Goal: Navigation & Orientation: Find specific page/section

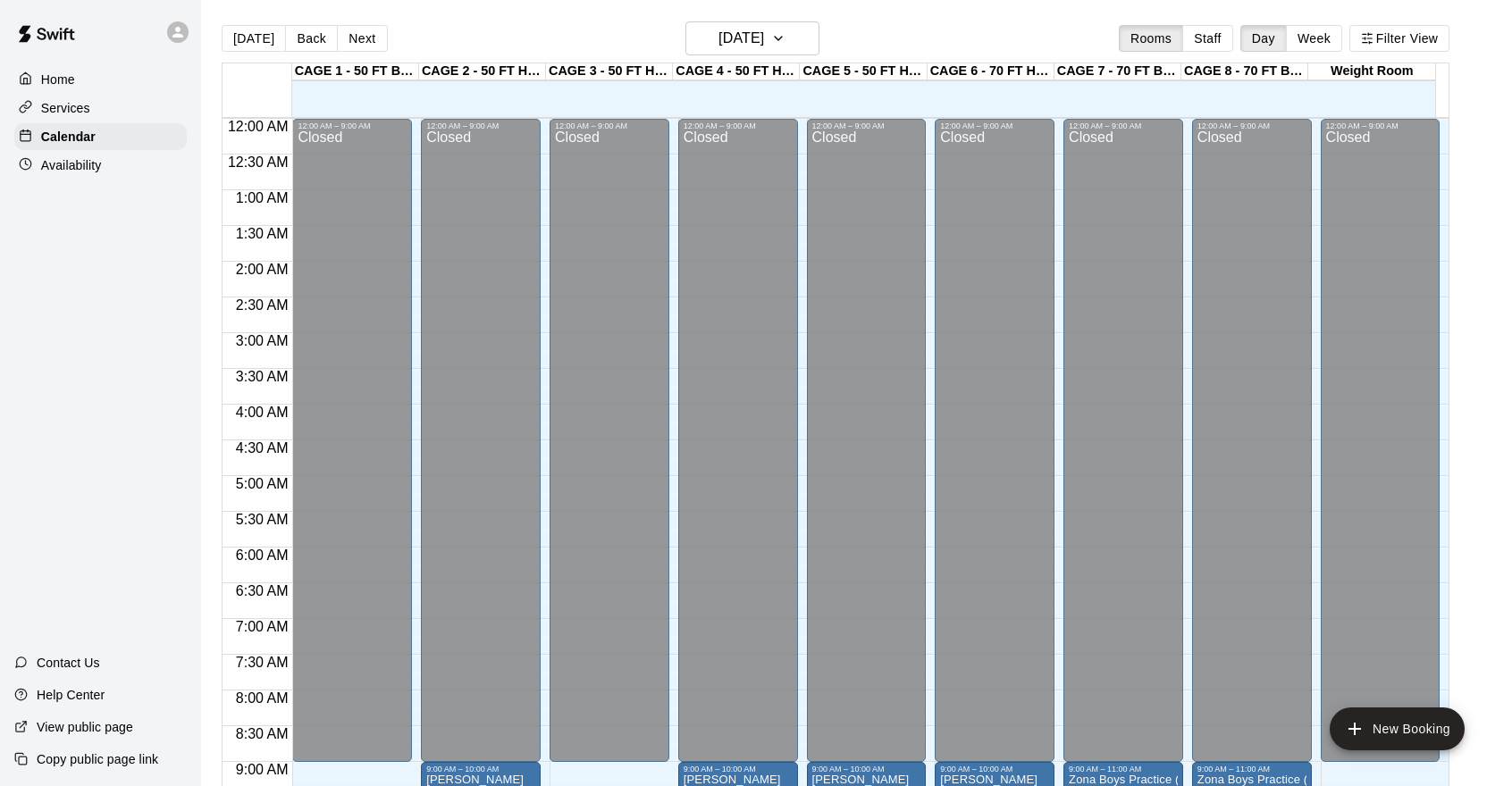
scroll to position [661, 0]
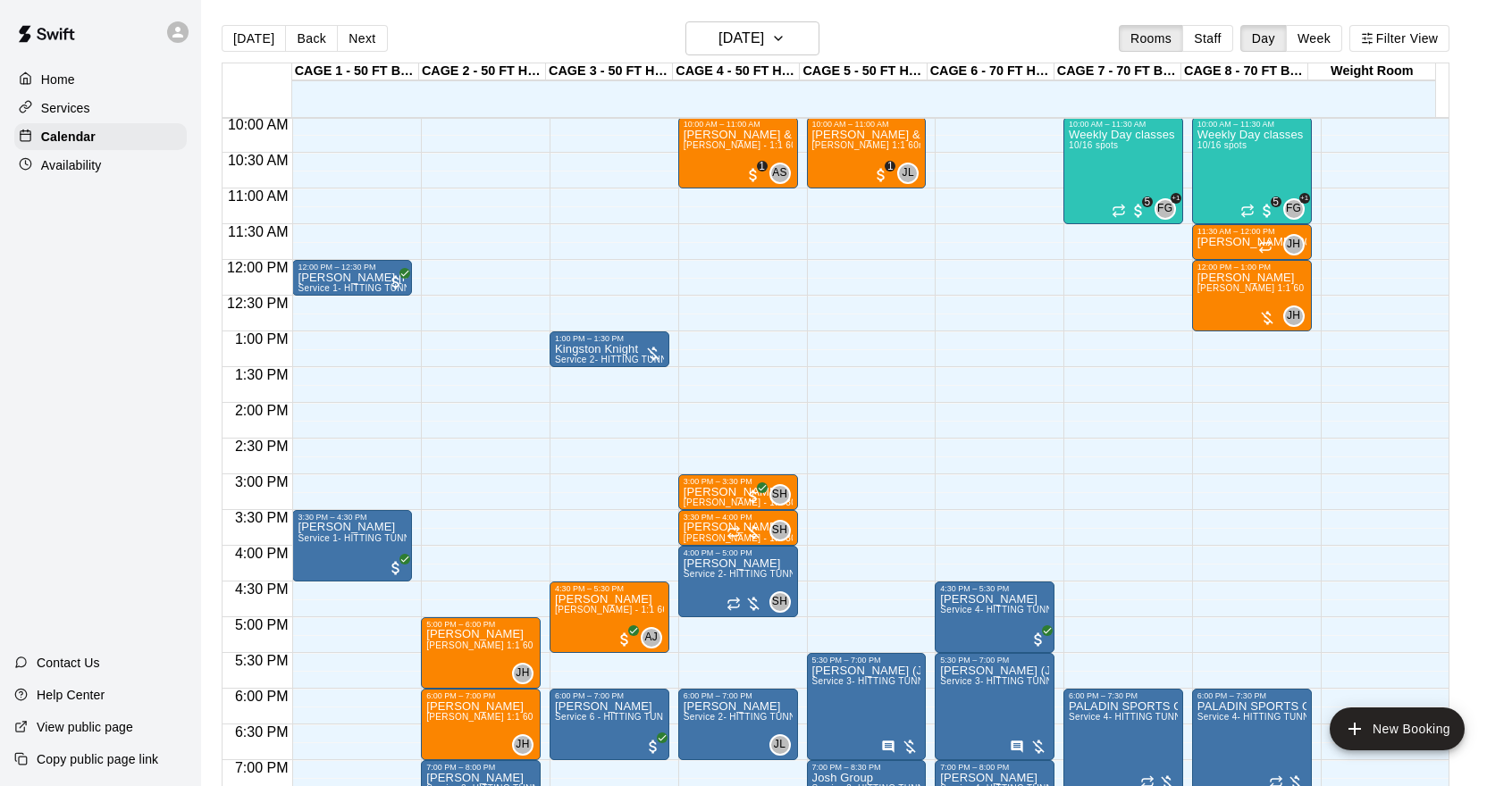
scroll to position [631, 0]
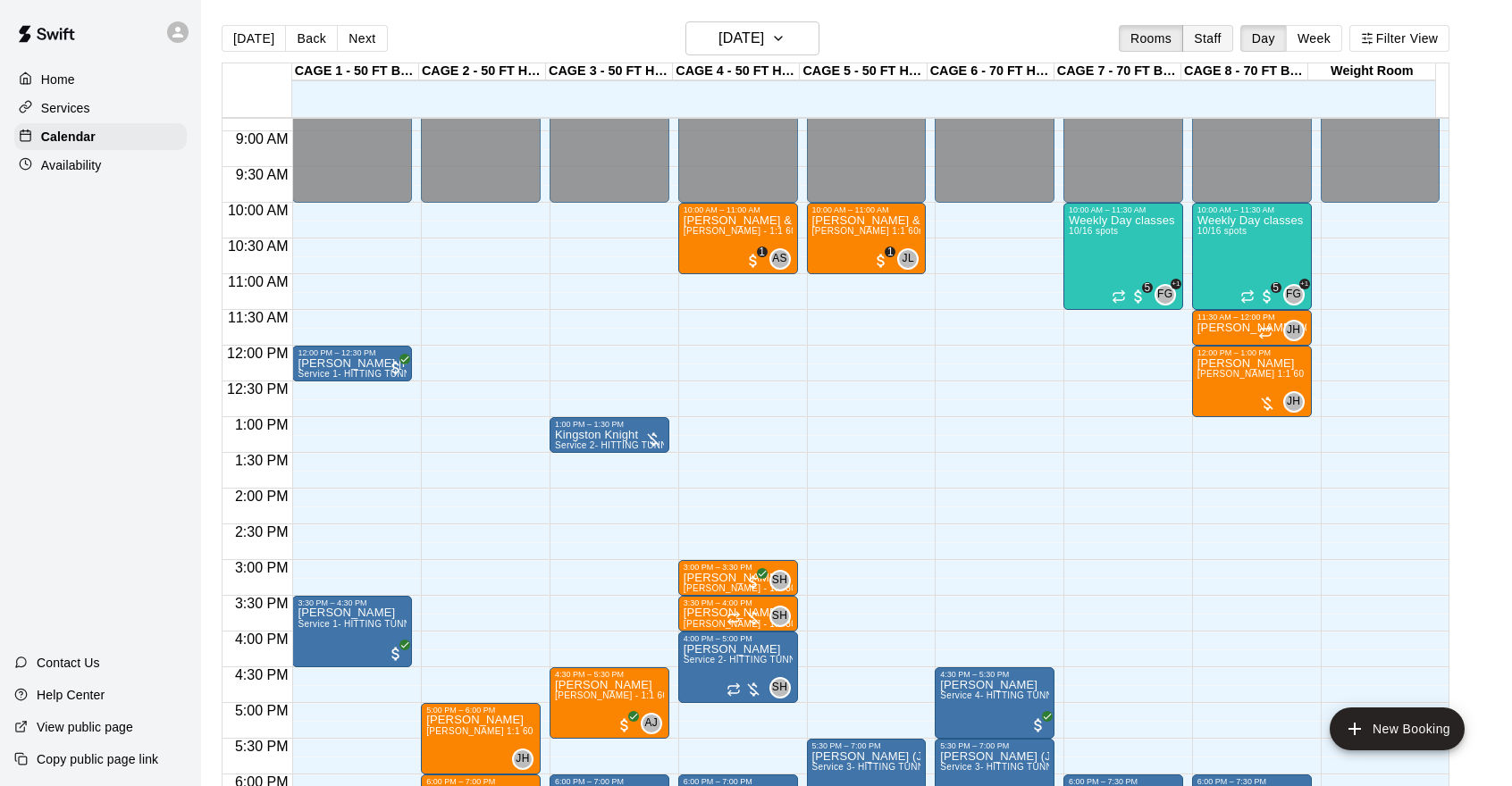
click at [1218, 37] on button "Staff" at bounding box center [1207, 38] width 51 height 27
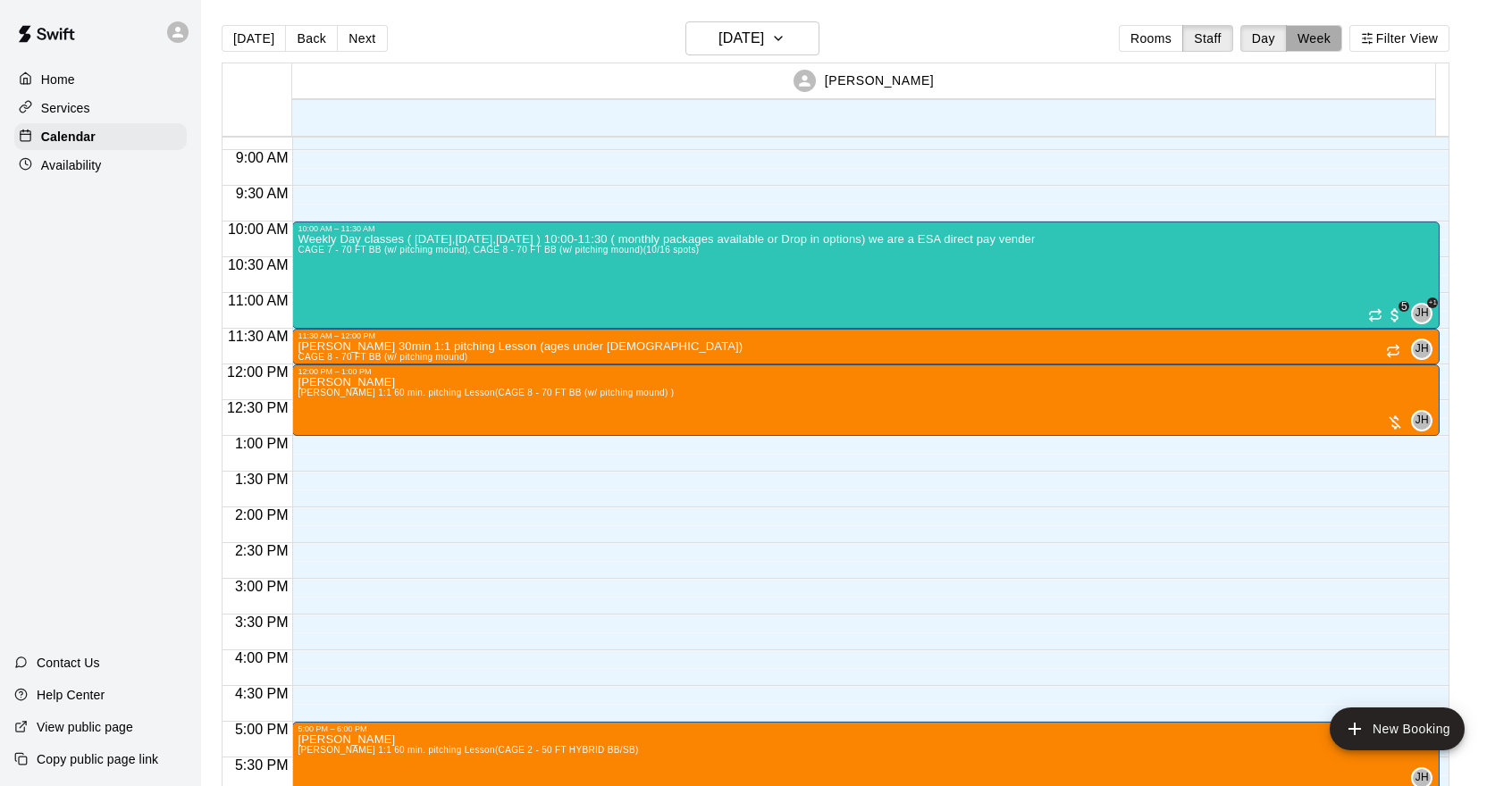
click at [1318, 33] on button "Week" at bounding box center [1313, 38] width 56 height 27
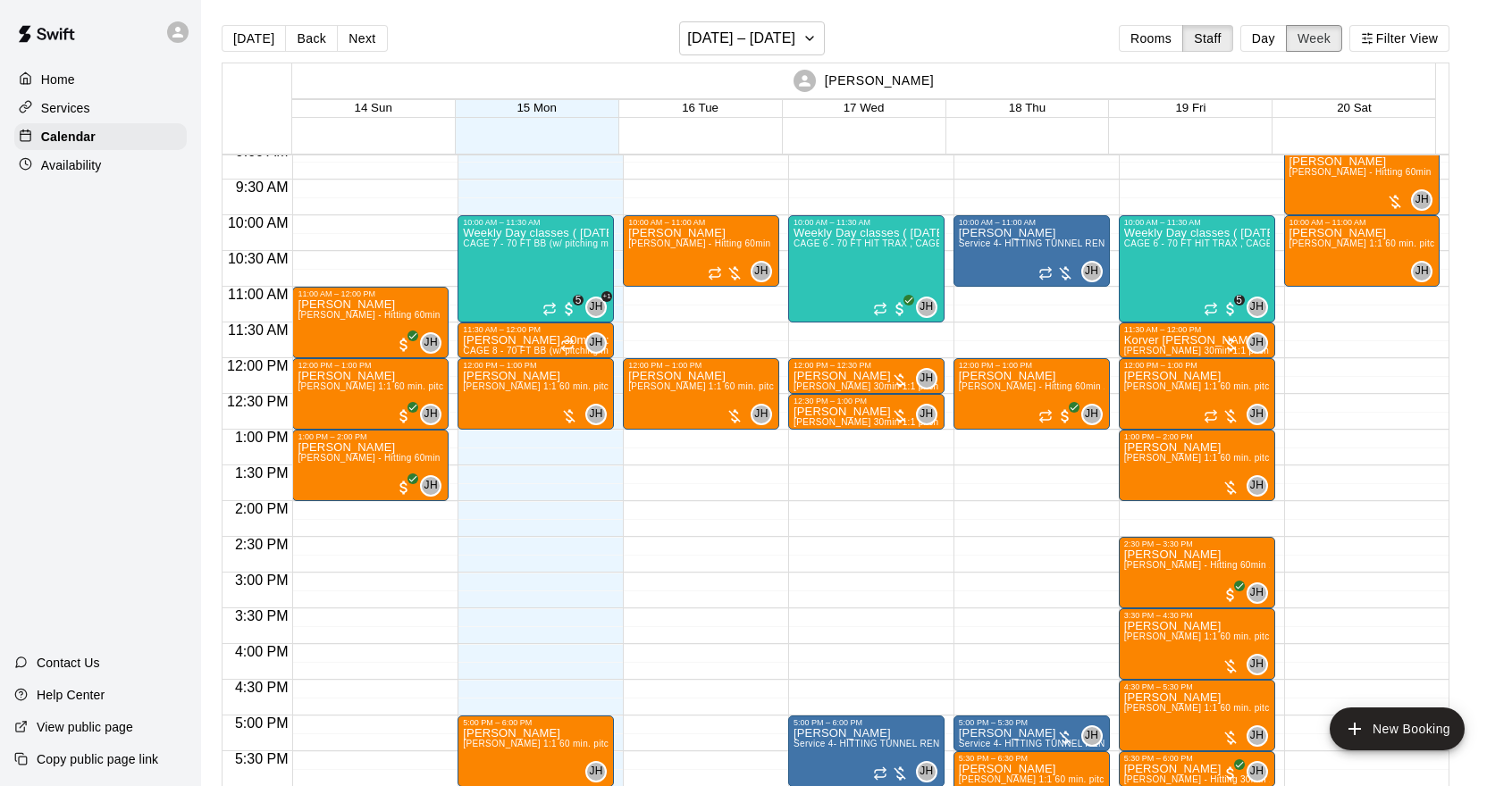
scroll to position [654, 0]
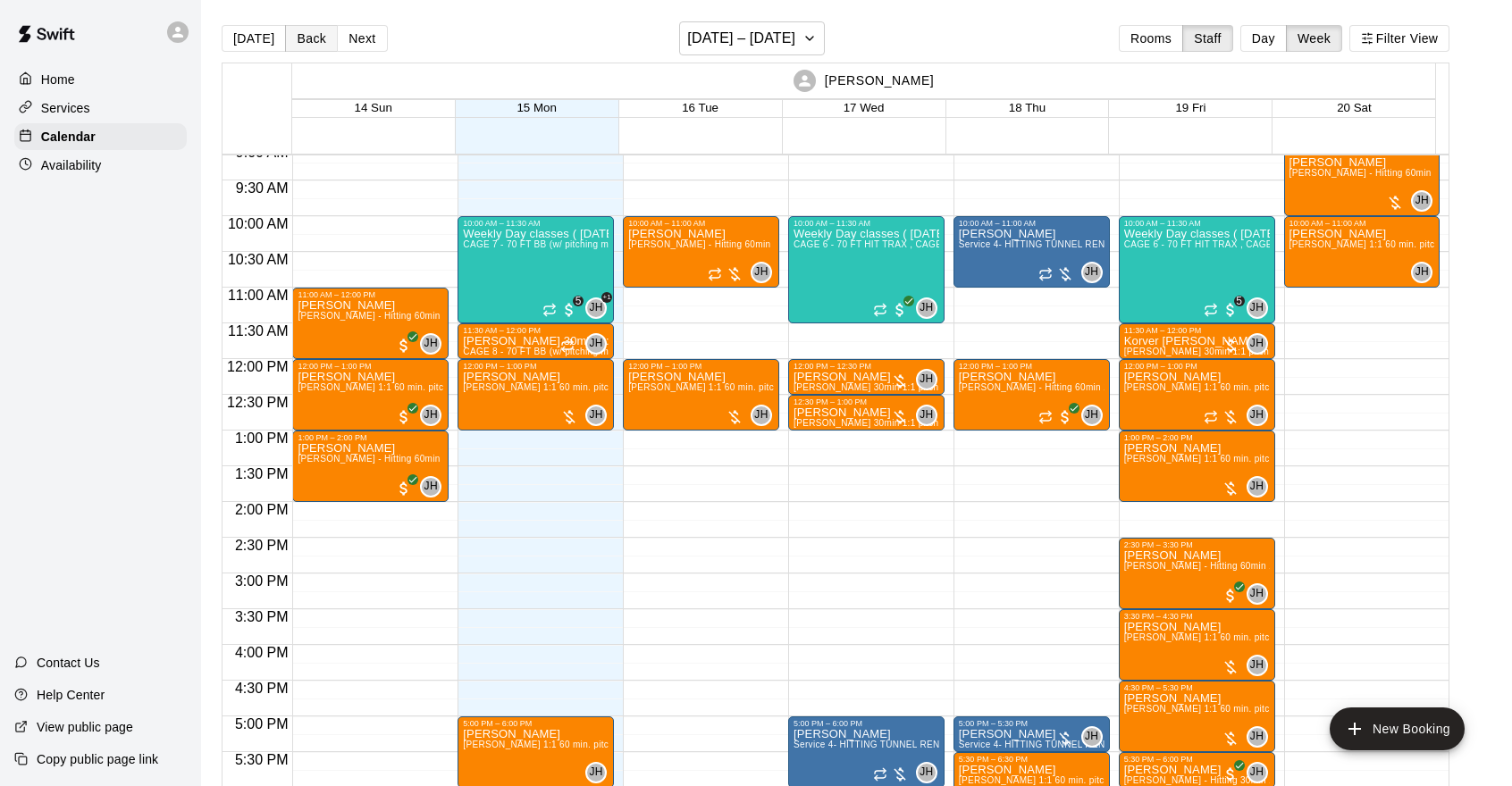
click at [319, 44] on button "Back" at bounding box center [311, 38] width 53 height 27
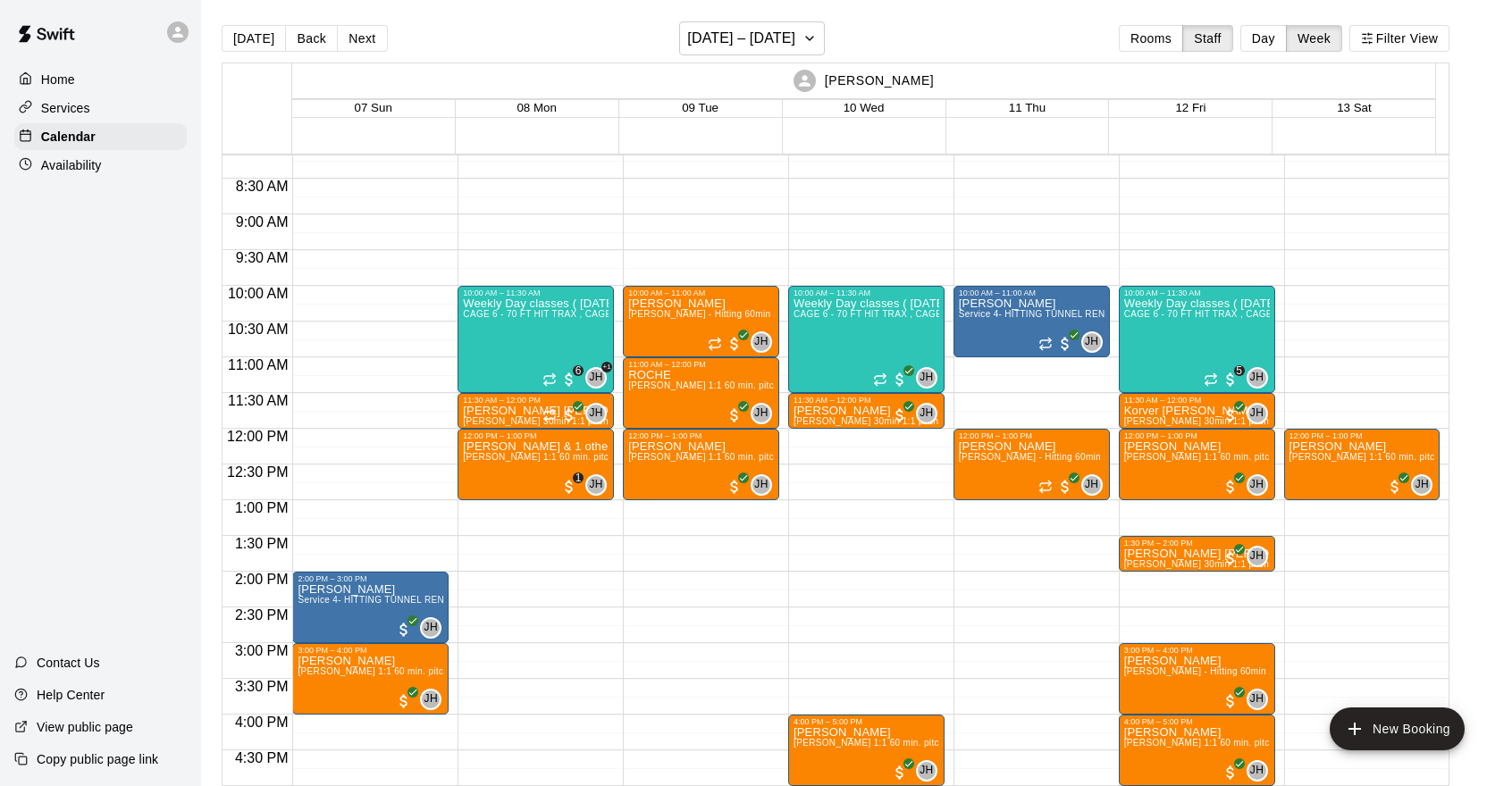
scroll to position [584, 0]
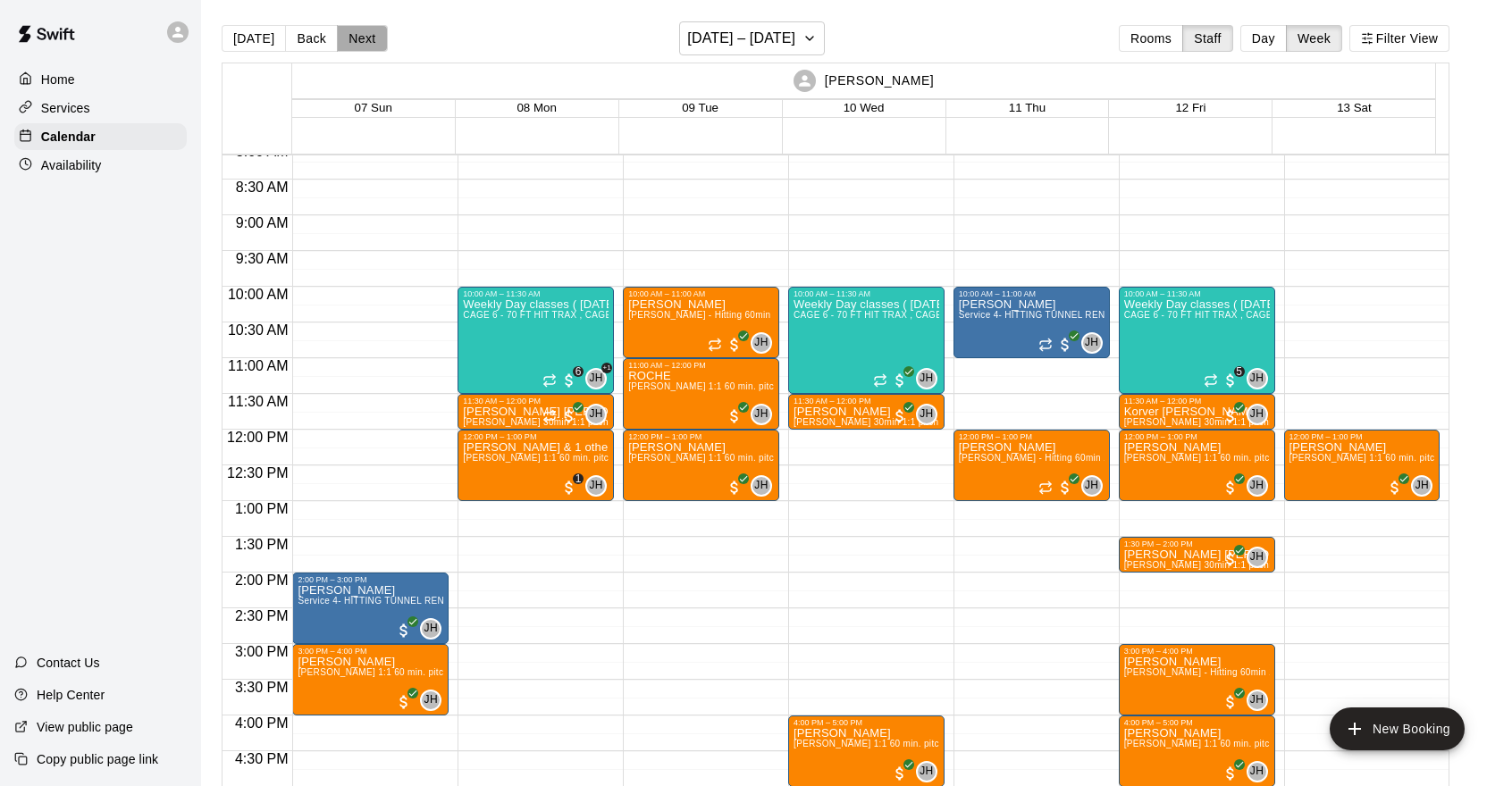
click at [364, 37] on button "Next" at bounding box center [362, 38] width 50 height 27
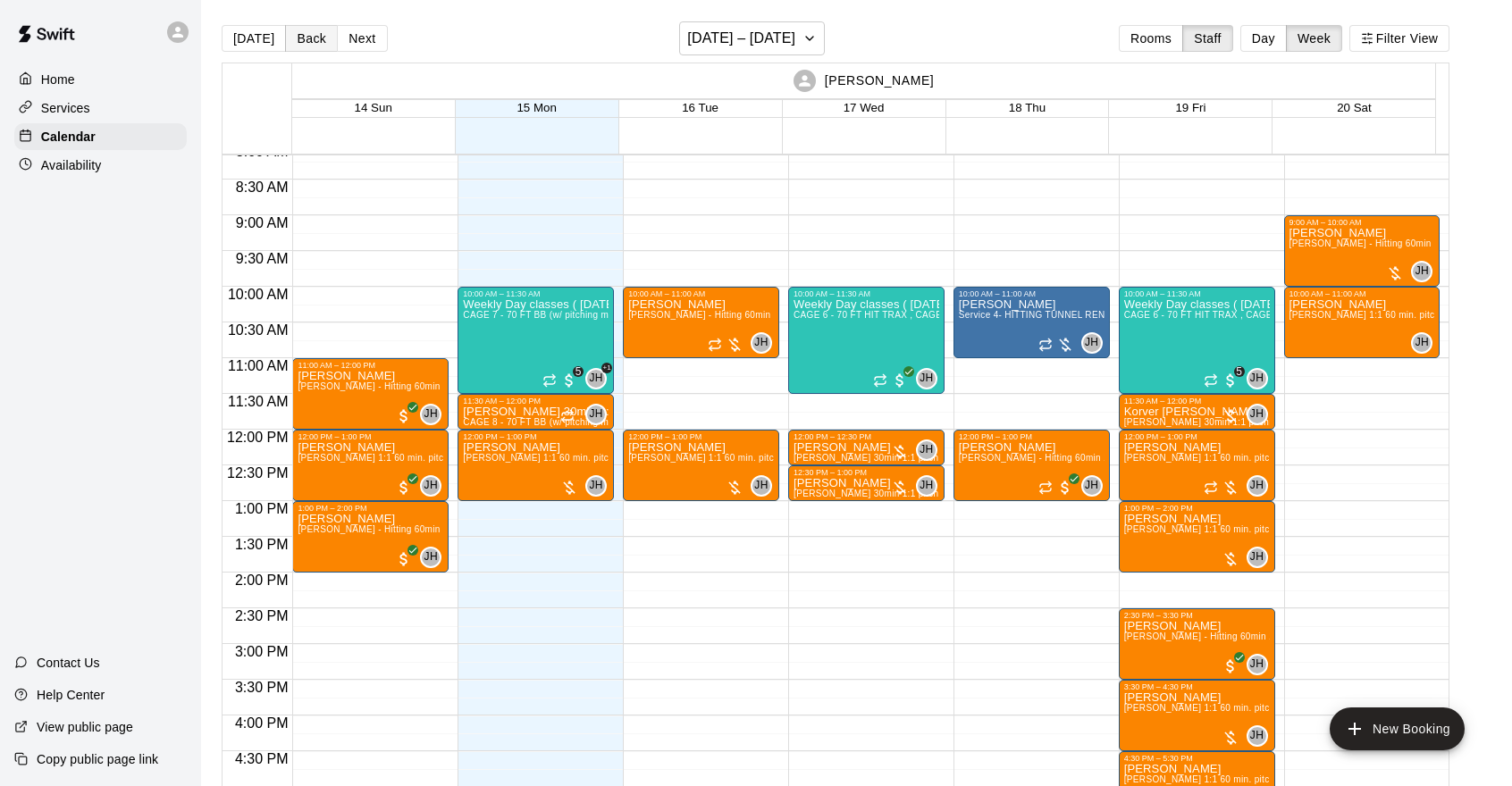
click at [299, 44] on button "Back" at bounding box center [311, 38] width 53 height 27
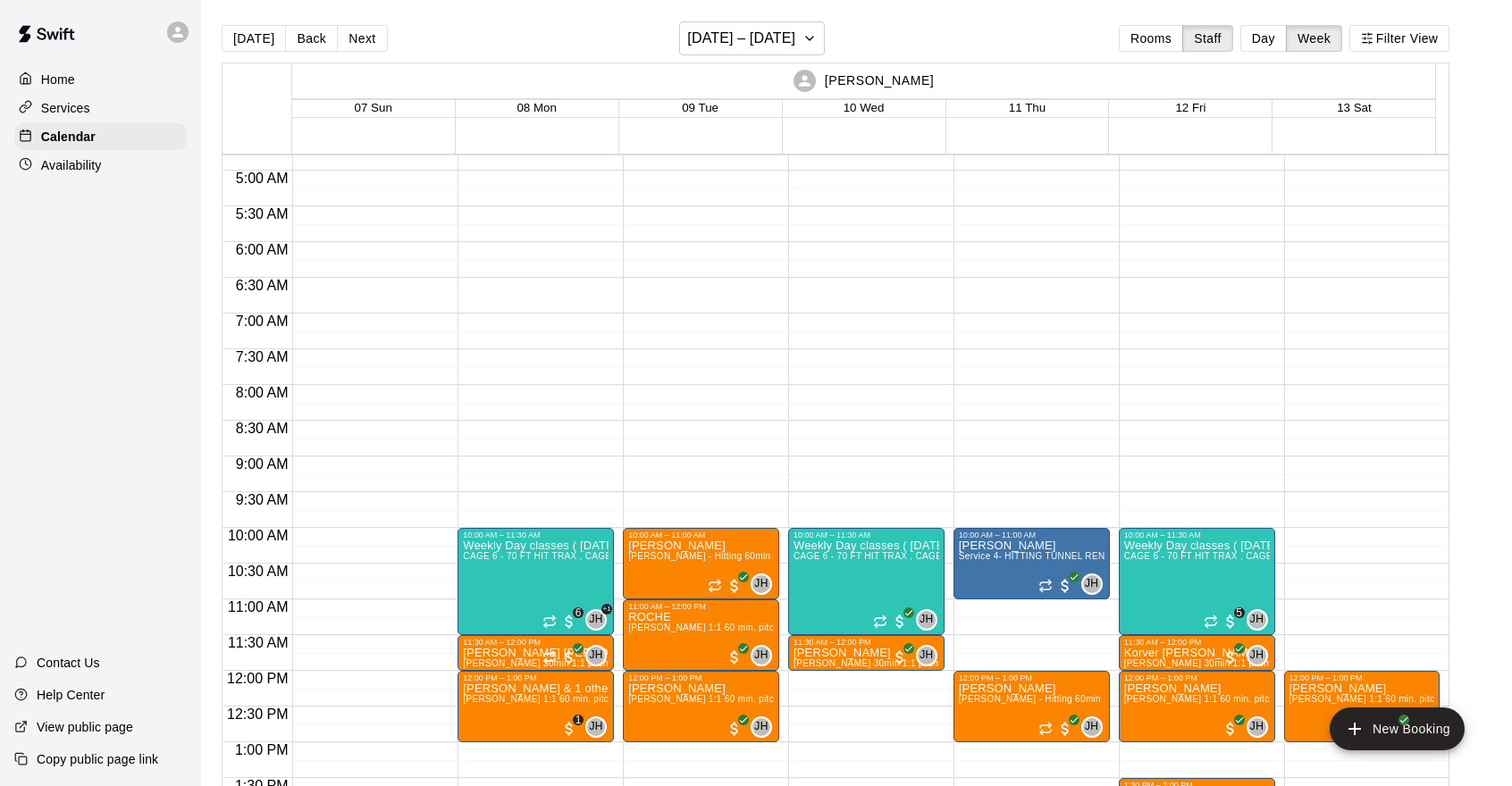
scroll to position [341, 0]
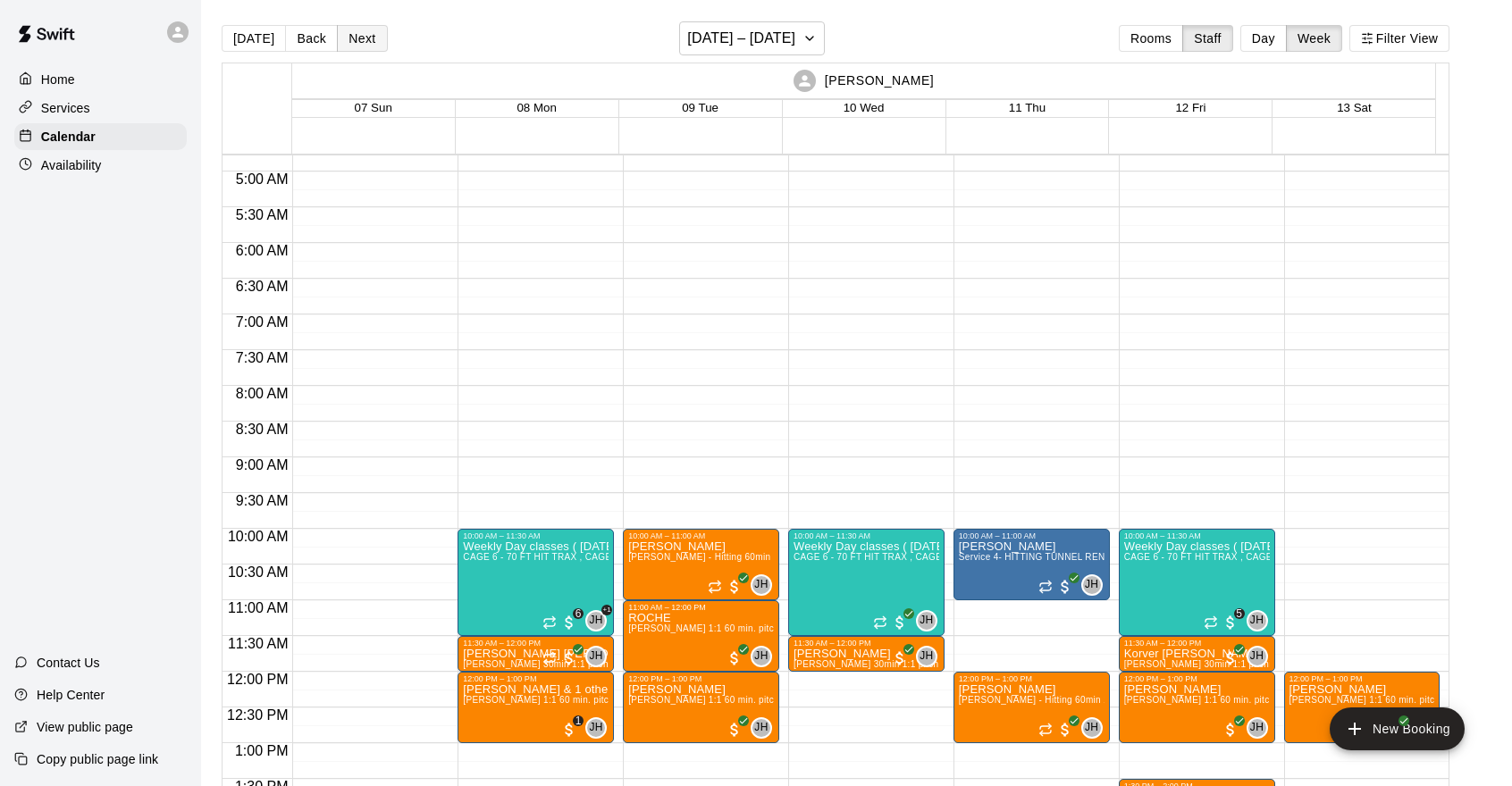
click at [357, 34] on button "Next" at bounding box center [362, 38] width 50 height 27
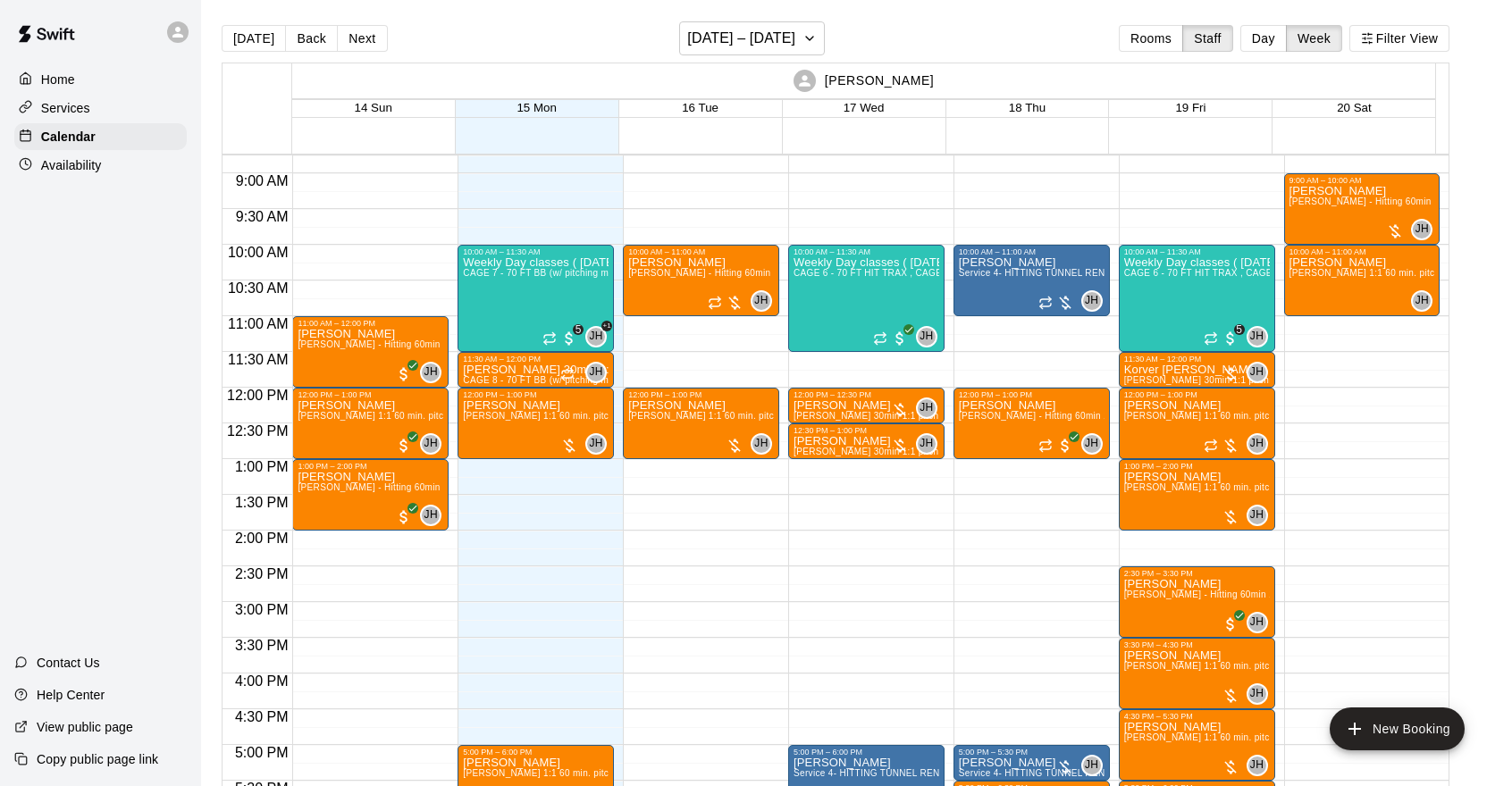
scroll to position [625, 0]
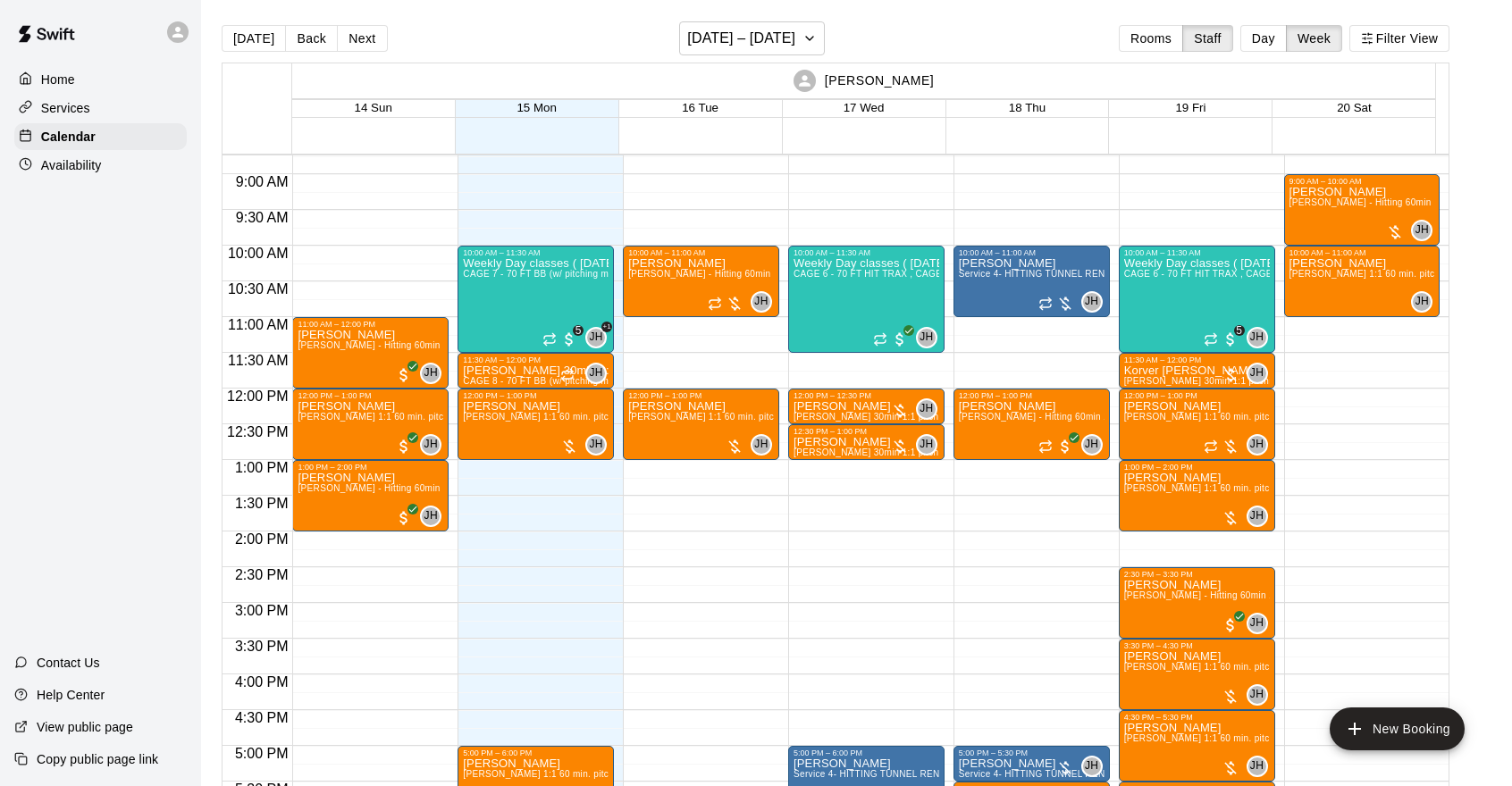
click at [475, 502] on div "10:00 AM – 11:30 AM Weekly Day classes ( [DATE],[DATE],[DATE] ) 10:00-11:30 ( m…" at bounding box center [535, 389] width 157 height 1715
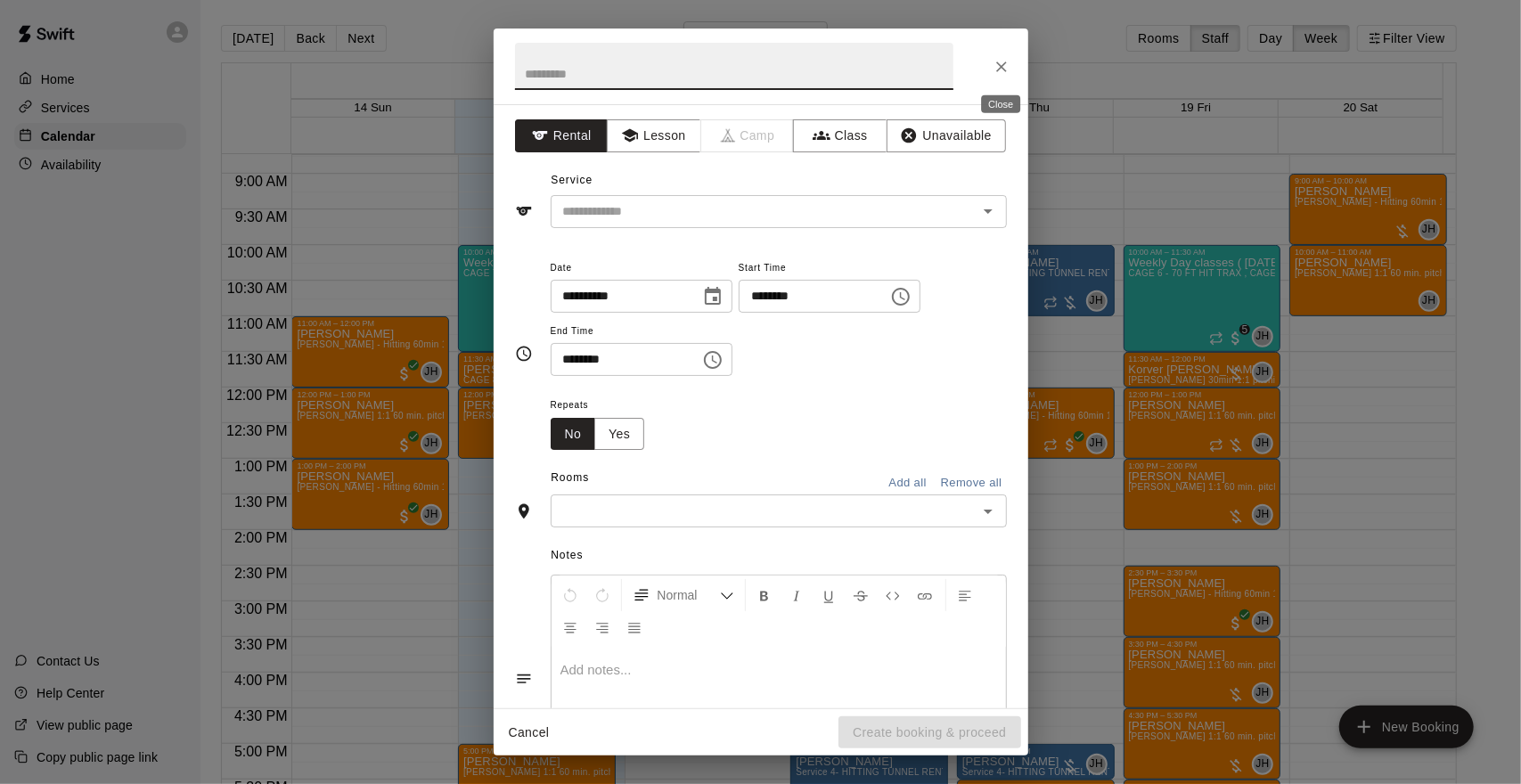
click at [997, 55] on button "Close" at bounding box center [1002, 67] width 32 height 32
